Goal: Task Accomplishment & Management: Manage account settings

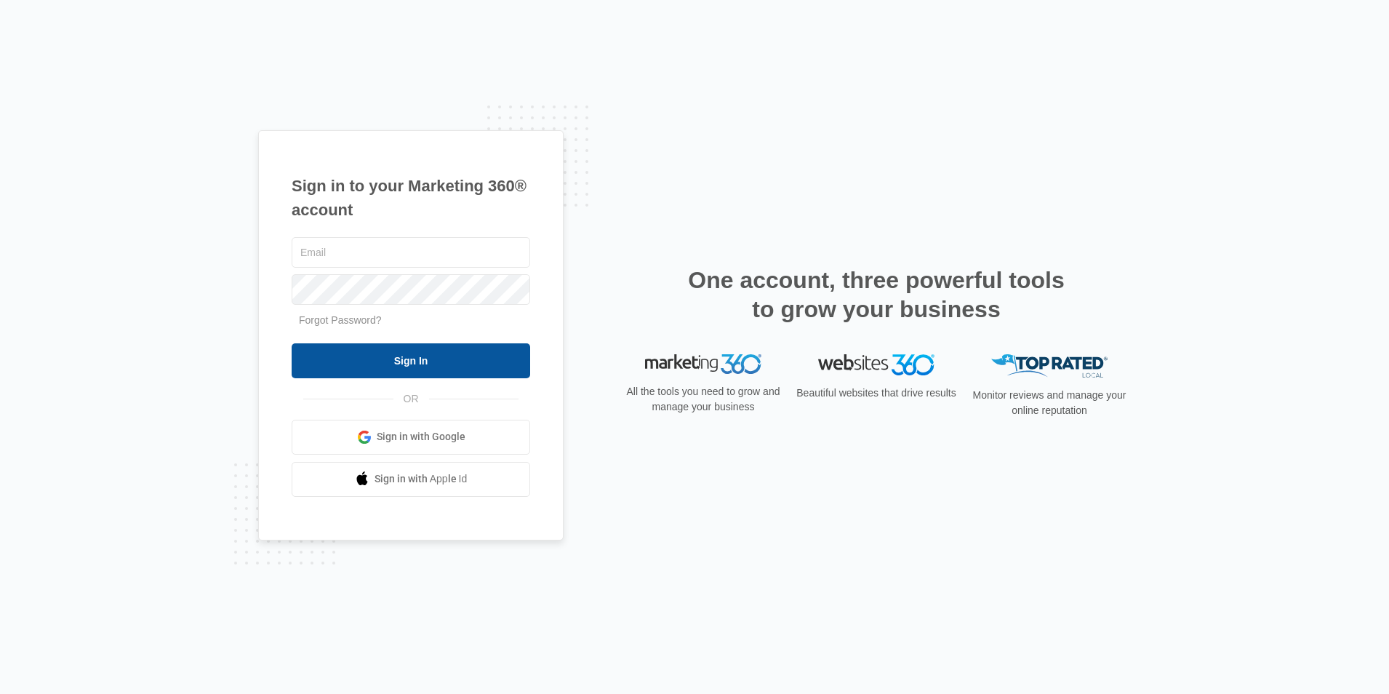
type input "[PERSON_NAME][EMAIL_ADDRESS][DOMAIN_NAME]"
click at [477, 359] on input "Sign In" at bounding box center [411, 360] width 239 height 35
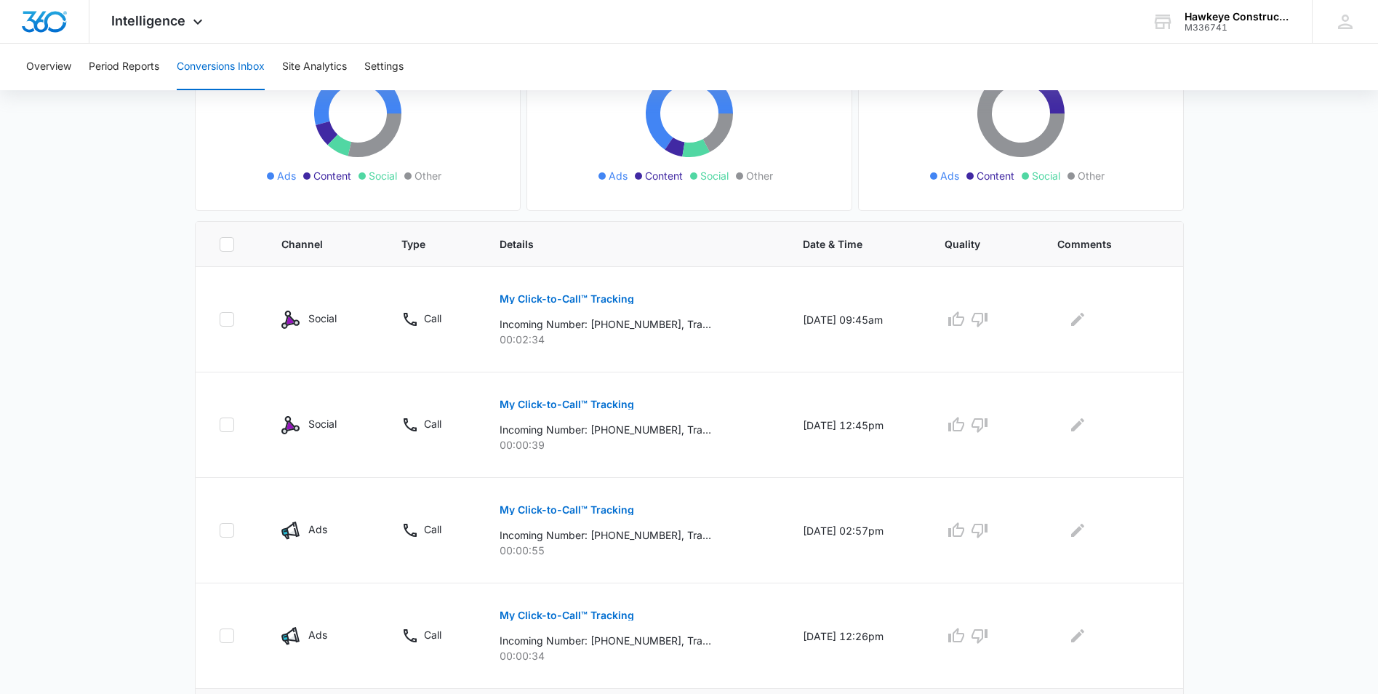
scroll to position [145, 0]
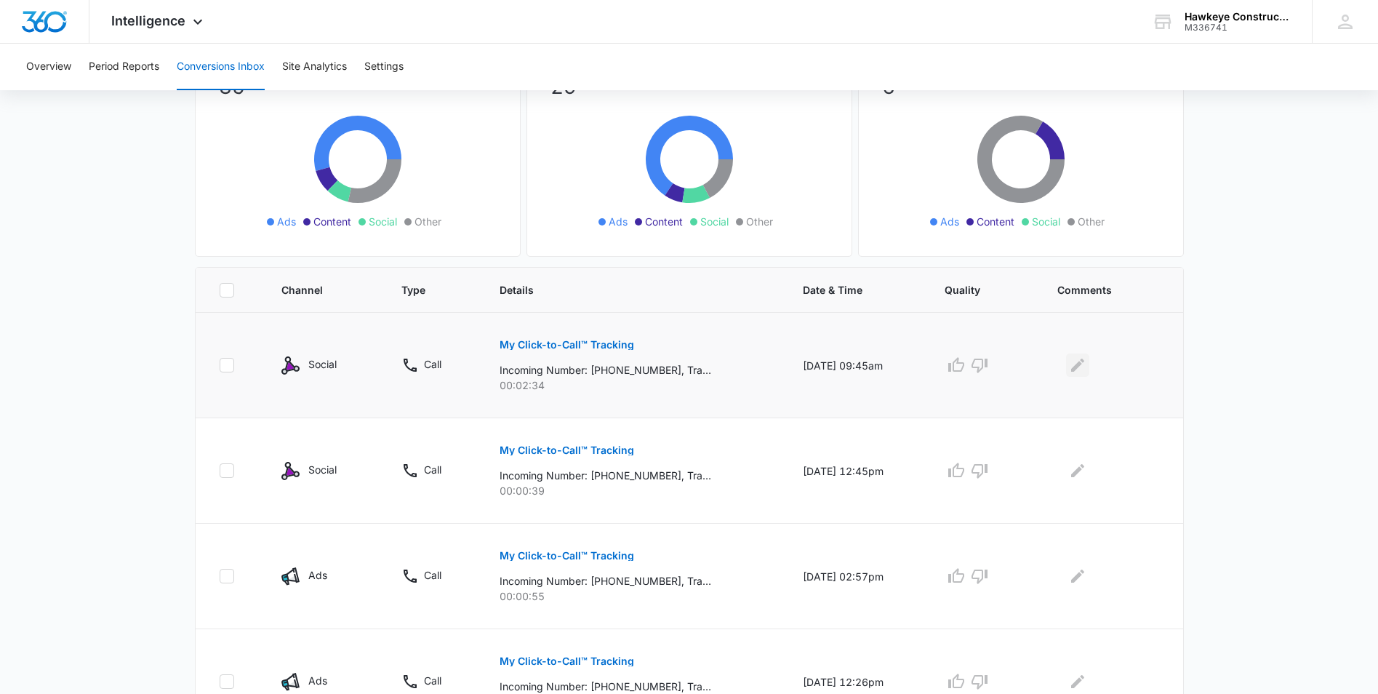
click at [1072, 362] on button "Edit Comments" at bounding box center [1077, 364] width 23 height 23
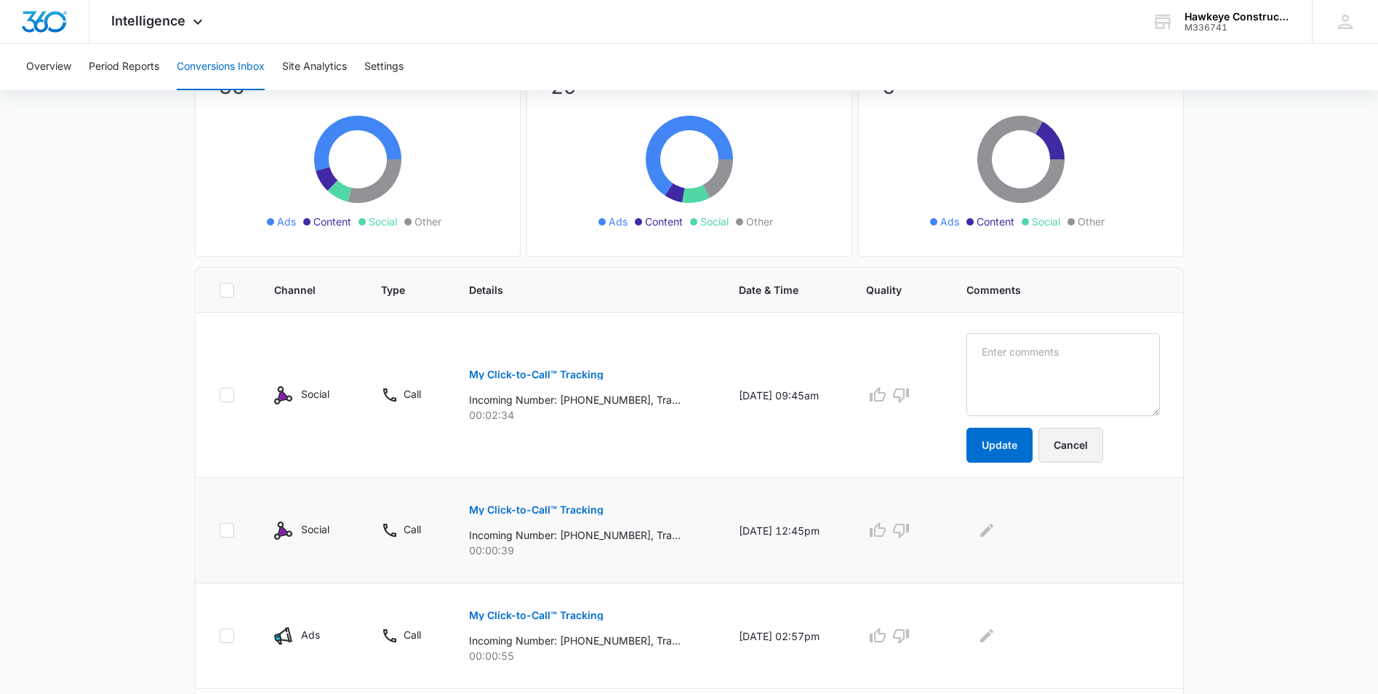
drag, startPoint x: 1106, startPoint y: 439, endPoint x: 1096, endPoint y: 428, distance: 14.9
click at [1103, 440] on button "Cancel" at bounding box center [1071, 445] width 65 height 35
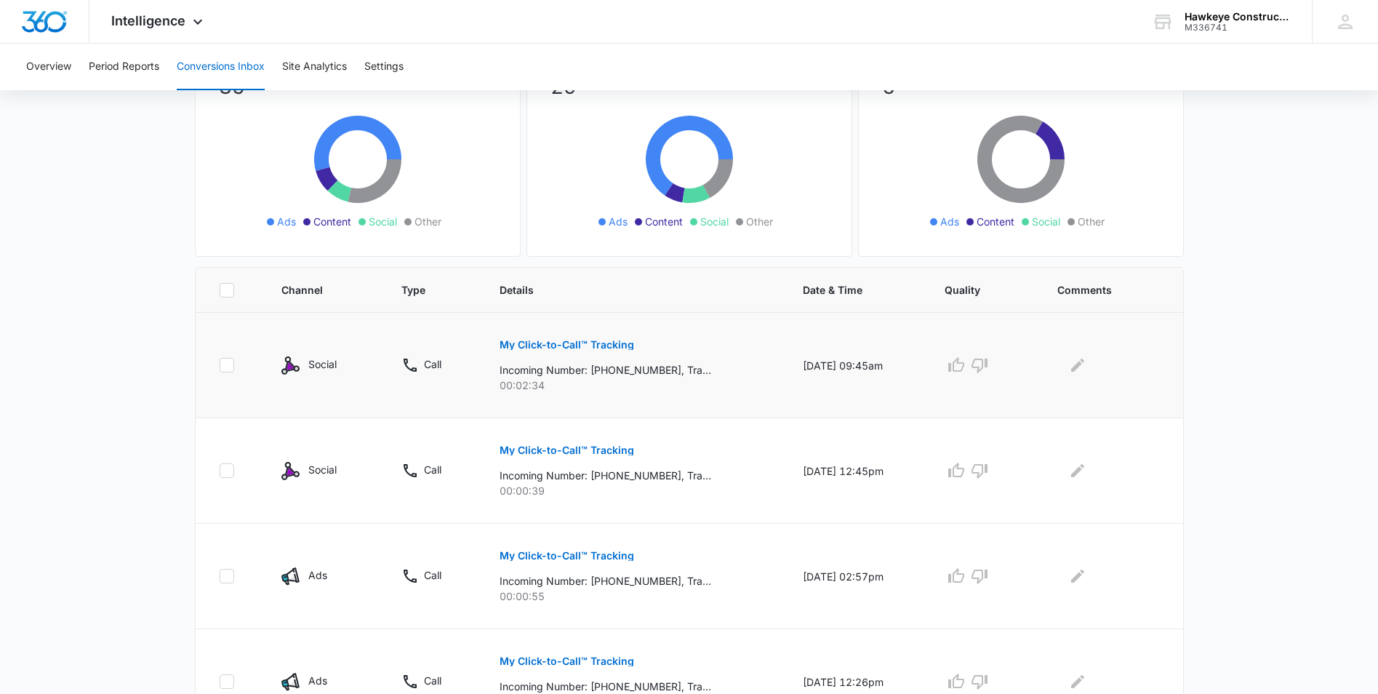
click at [609, 346] on p "My Click-to-Call™ Tracking" at bounding box center [567, 345] width 135 height 10
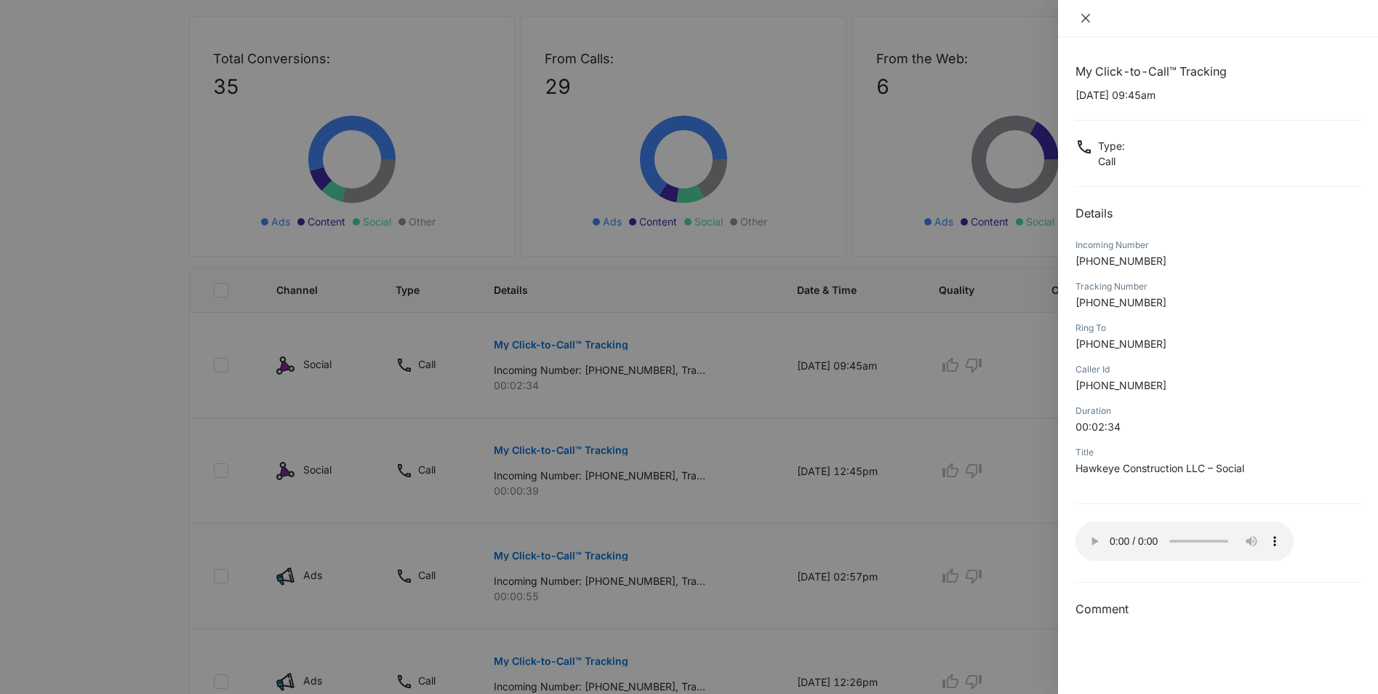
click at [1090, 21] on icon "close" at bounding box center [1086, 18] width 9 height 9
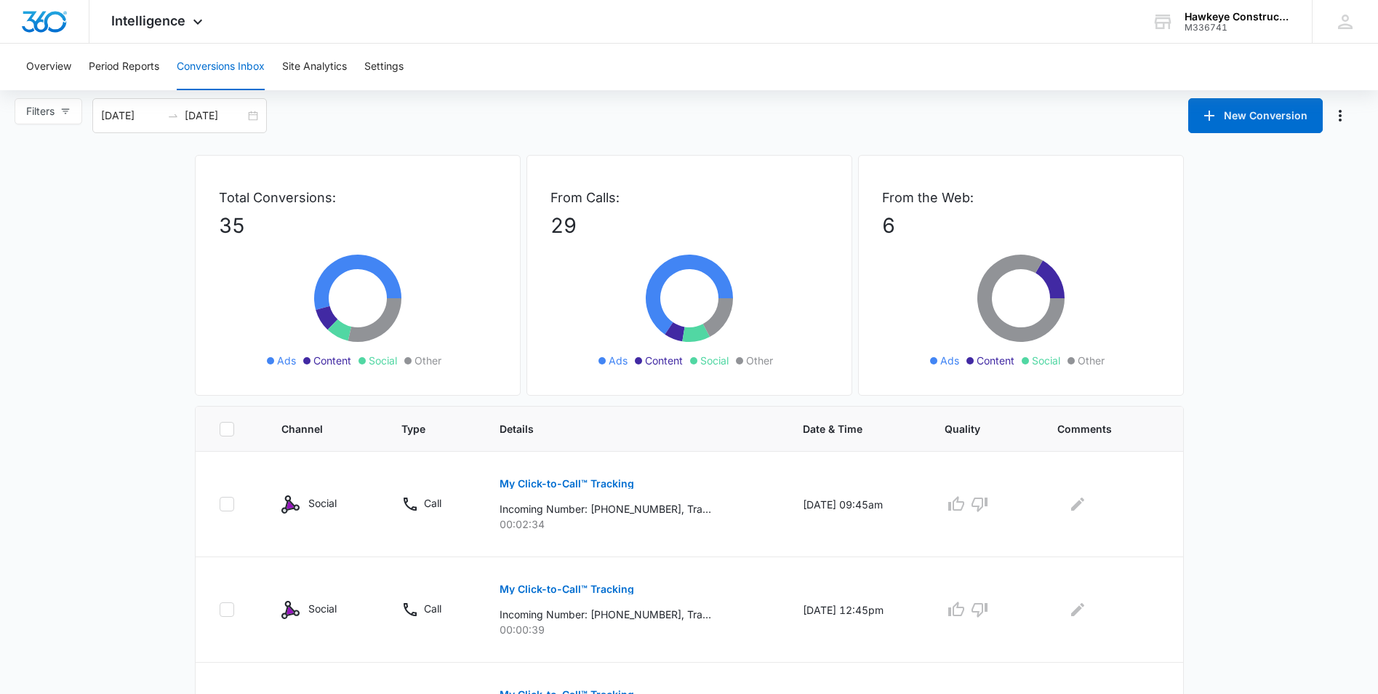
scroll to position [0, 0]
